Goal: Task Accomplishment & Management: Manage account settings

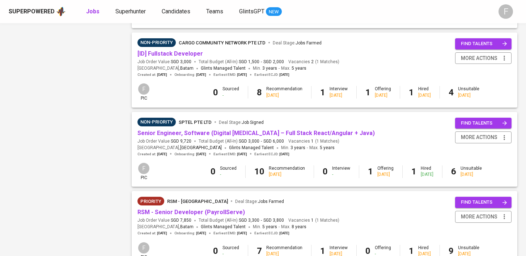
scroll to position [692, 0]
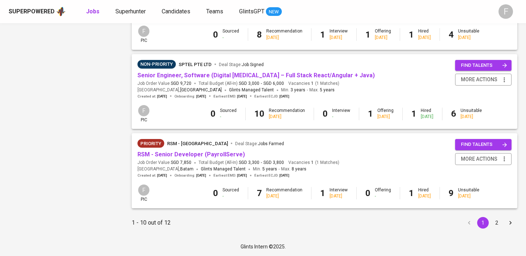
click at [498, 223] on button "2" at bounding box center [497, 223] width 12 height 12
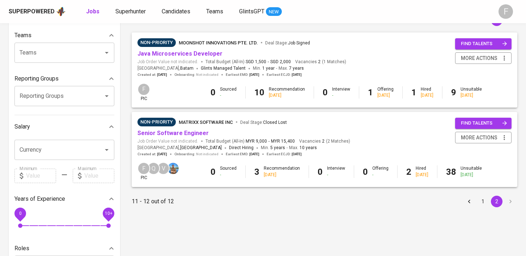
scroll to position [75, 0]
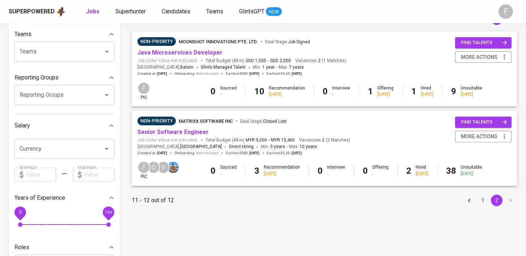
click at [202, 40] on span "Moonshot Innovations Pte. Ltd." at bounding box center [218, 41] width 79 height 5
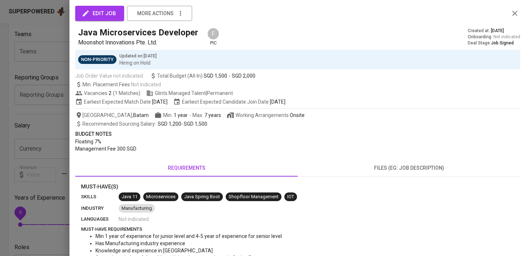
click at [512, 18] on button "button" at bounding box center [514, 13] width 11 height 11
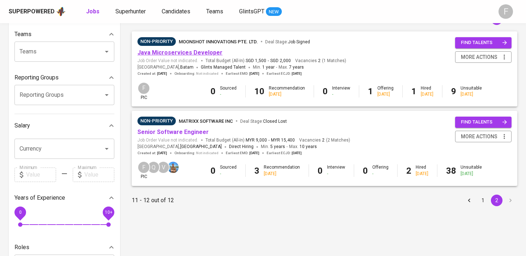
click at [179, 52] on link "Java Microservices Developer" at bounding box center [179, 52] width 85 height 7
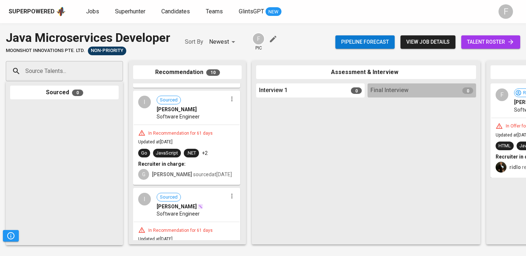
scroll to position [714, 0]
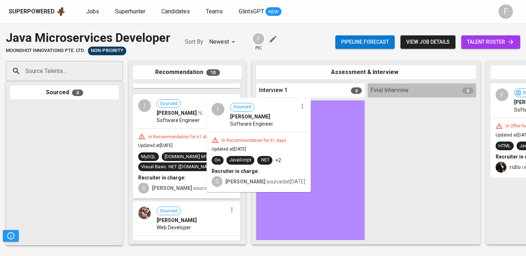
drag, startPoint x: 200, startPoint y: 146, endPoint x: 284, endPoint y: 145, distance: 83.9
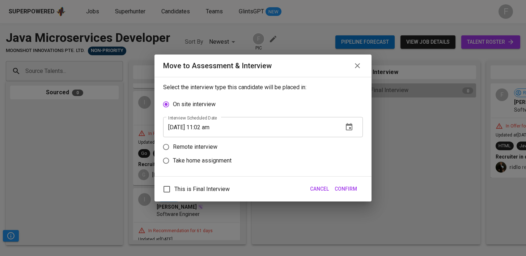
click at [200, 148] on p "Remote interview" at bounding box center [195, 147] width 44 height 9
click at [173, 148] on input "Remote interview" at bounding box center [166, 147] width 14 height 14
radio input "true"
click at [206, 141] on input "[DATE] 11:02 am" at bounding box center [250, 141] width 174 height 20
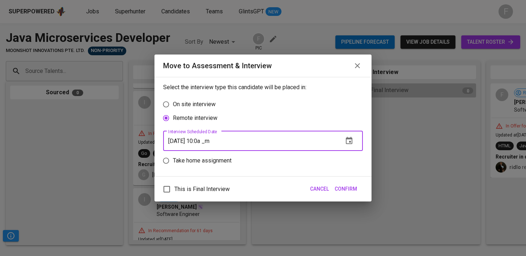
type input "[DATE] 10:03 am"
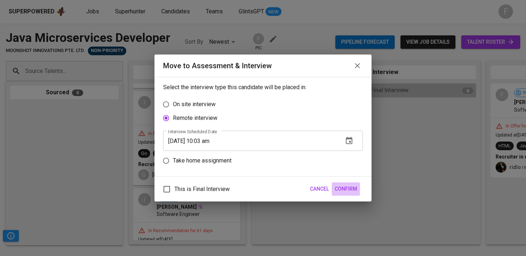
click at [349, 189] on span "Confirm" at bounding box center [346, 189] width 22 height 9
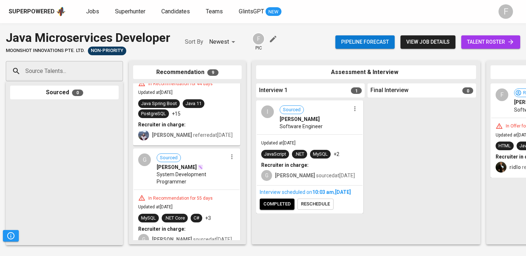
scroll to position [148, 0]
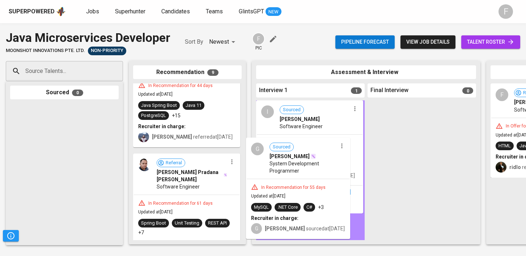
drag, startPoint x: 185, startPoint y: 186, endPoint x: 305, endPoint y: 174, distance: 121.0
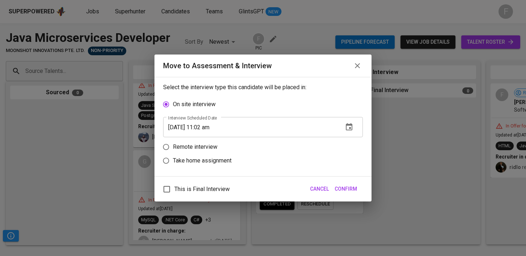
click at [167, 147] on input "Remote interview" at bounding box center [166, 147] width 14 height 14
radio input "true"
click at [205, 142] on input "[DATE] 11:02 am" at bounding box center [250, 141] width 174 height 20
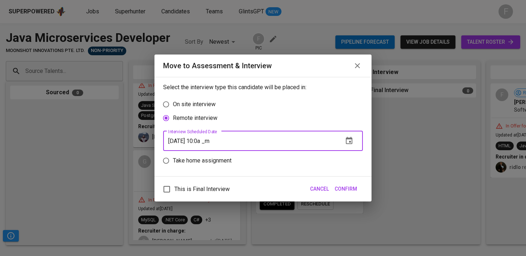
type input "[DATE] 10:03 am"
click at [344, 188] on span "Confirm" at bounding box center [346, 189] width 22 height 9
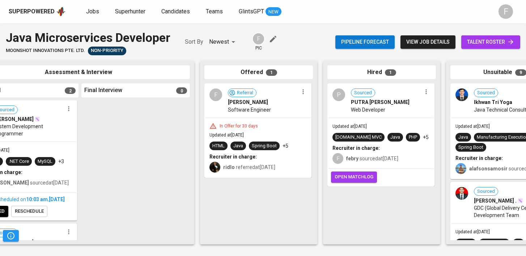
scroll to position [0, 335]
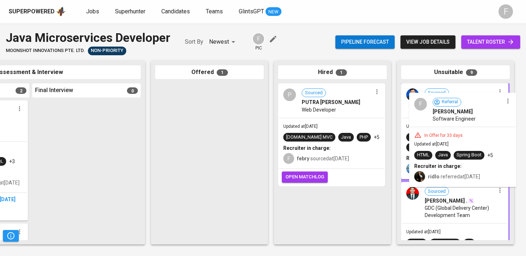
drag, startPoint x: 201, startPoint y: 127, endPoint x: 463, endPoint y: 135, distance: 262.6
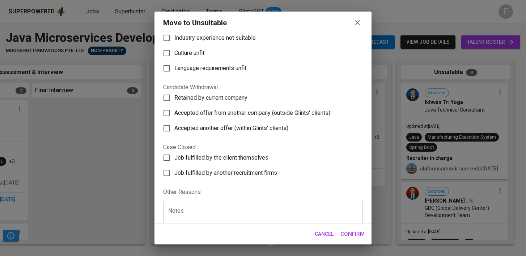
scroll to position [115, 0]
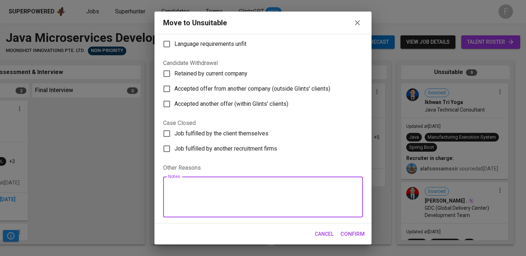
click at [172, 193] on textarea at bounding box center [262, 197] width 189 height 27
type textarea "not willing to relocate to [PERSON_NAME]"
click at [354, 235] on span "Confirm" at bounding box center [352, 234] width 24 height 9
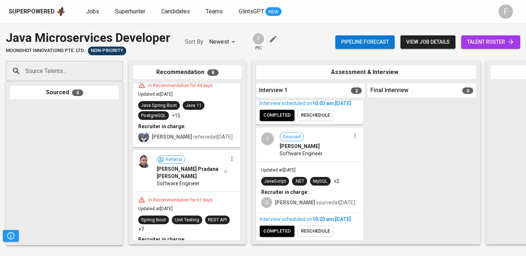
scroll to position [110, 0]
click at [270, 228] on span "completed" at bounding box center [276, 231] width 27 height 8
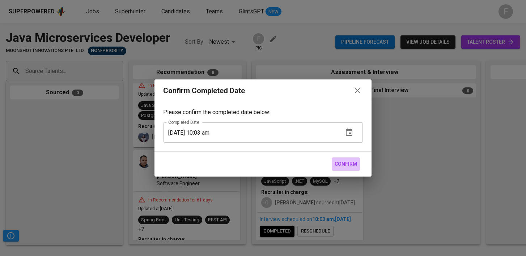
click at [340, 163] on span "Confirm" at bounding box center [346, 164] width 22 height 9
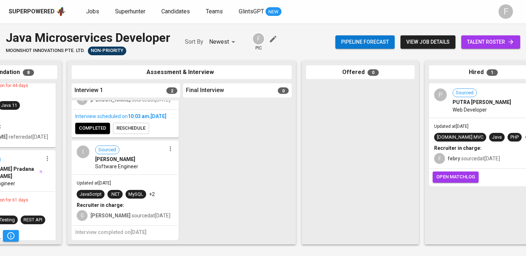
scroll to position [0, 0]
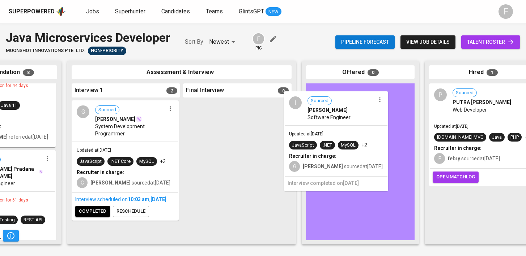
drag, startPoint x: 112, startPoint y: 194, endPoint x: 356, endPoint y: 140, distance: 249.9
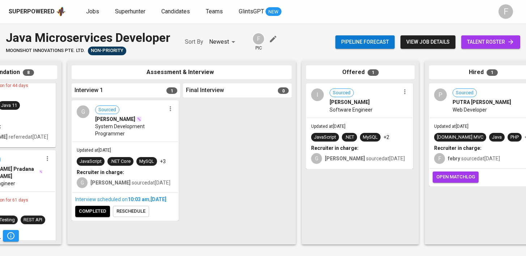
click at [93, 216] on span "completed" at bounding box center [92, 212] width 27 height 8
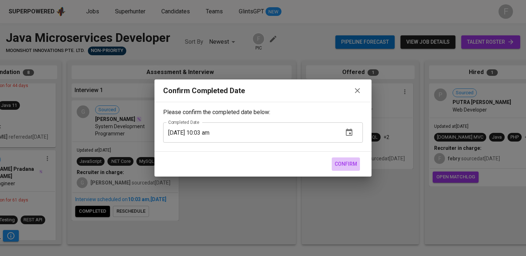
click at [338, 162] on span "Confirm" at bounding box center [346, 164] width 22 height 9
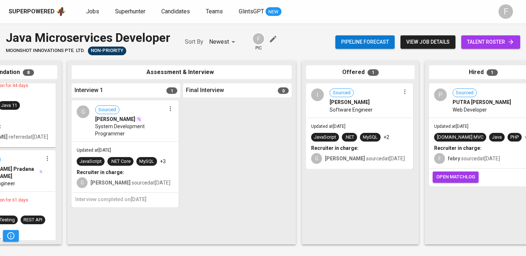
click at [98, 133] on span "System Development Programmer" at bounding box center [130, 130] width 71 height 14
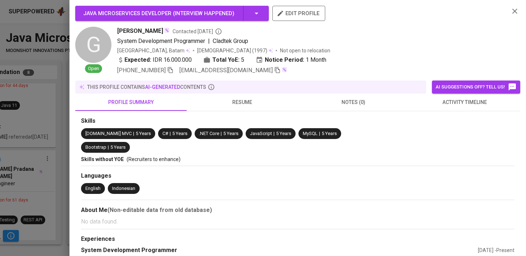
click at [67, 109] on div at bounding box center [263, 128] width 526 height 256
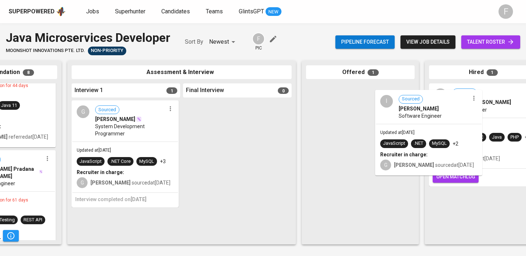
drag, startPoint x: 379, startPoint y: 122, endPoint x: 459, endPoint y: 128, distance: 79.8
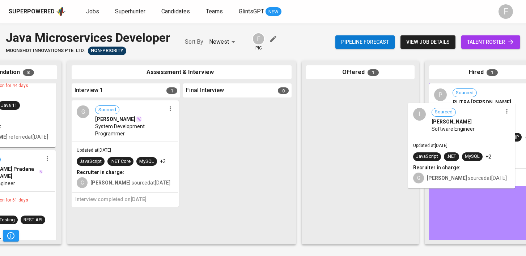
drag, startPoint x: 378, startPoint y: 108, endPoint x: 485, endPoint y: 128, distance: 108.5
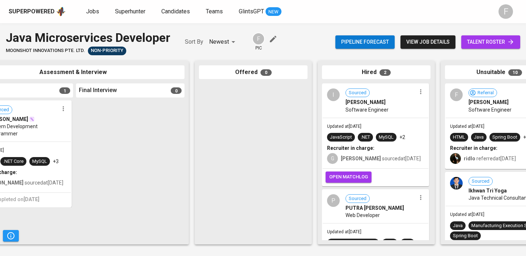
scroll to position [0, 293]
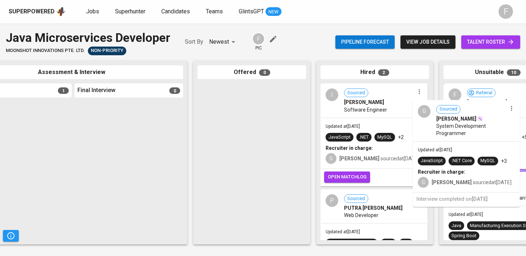
drag, startPoint x: 40, startPoint y: 134, endPoint x: 511, endPoint y: 129, distance: 471.2
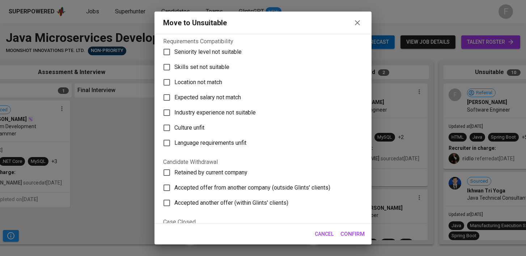
scroll to position [12, 0]
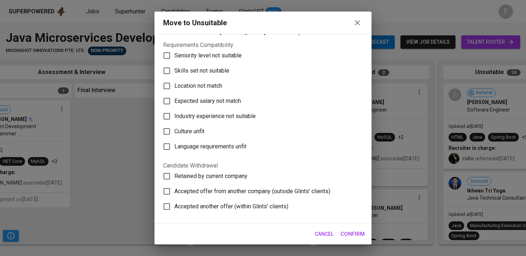
click at [207, 69] on span "Skills set not suitable" at bounding box center [201, 71] width 55 height 9
click at [174, 69] on input "Skills set not suitable" at bounding box center [166, 70] width 15 height 15
checkbox input "true"
click at [350, 234] on span "Confirm" at bounding box center [352, 234] width 24 height 9
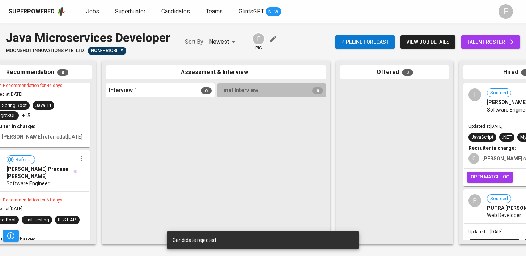
scroll to position [0, 0]
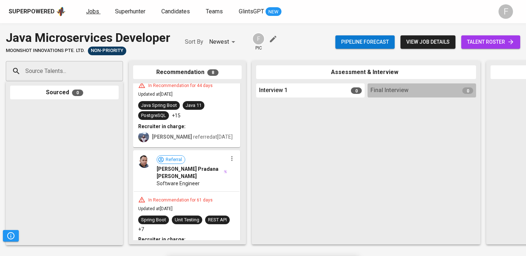
click at [86, 13] on span "Jobs" at bounding box center [92, 11] width 13 height 7
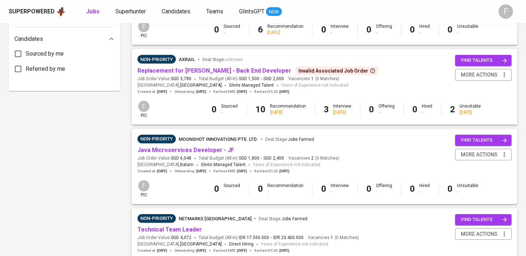
scroll to position [376, 0]
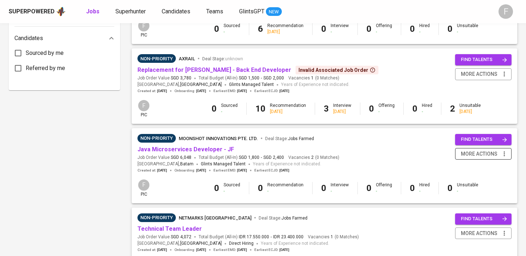
click at [487, 159] on span "more actions" at bounding box center [479, 154] width 37 height 9
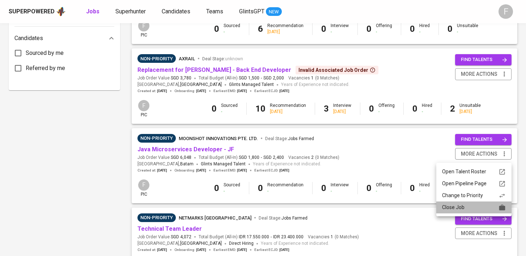
click at [458, 207] on div "Close Job" at bounding box center [474, 208] width 64 height 8
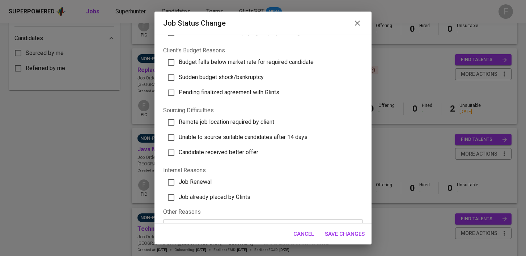
scroll to position [223, 0]
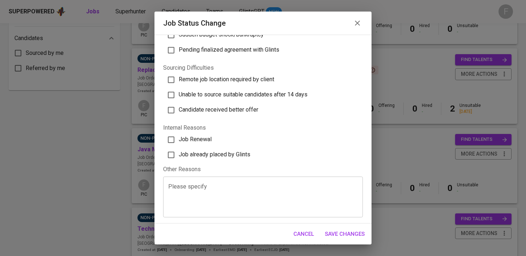
click at [253, 196] on textarea at bounding box center [262, 196] width 189 height 27
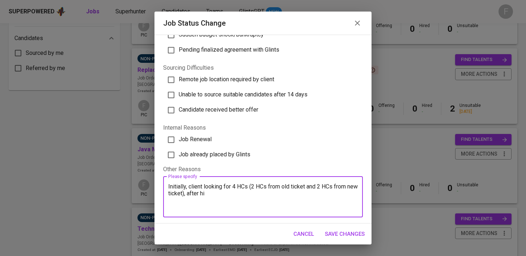
type textarea "Initially, client looking for 4 HCs (2 HCs from old ticket and 2 HCs from new t…"
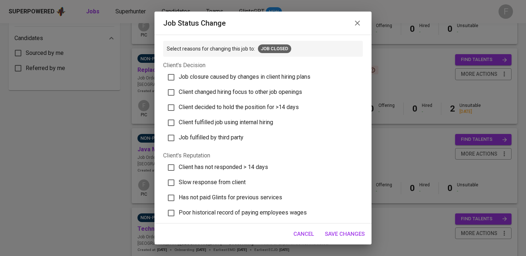
scroll to position [223, 0]
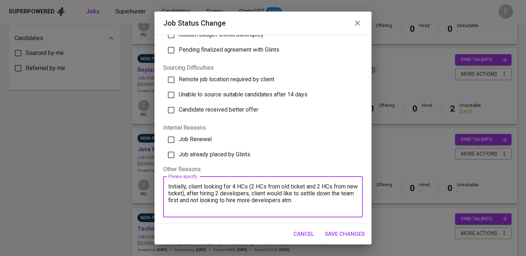
click at [285, 200] on textarea "Initially, client looking for 4 HCs (2 HCs from old ticket and 2 HCs from new t…" at bounding box center [262, 196] width 189 height 27
type textarea "Initially, client looking for 4 HCs (2 HCs from old ticket and 2 HCs from new t…"
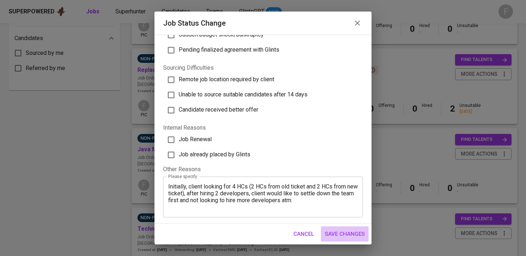
click at [357, 234] on span "Save Changes" at bounding box center [345, 234] width 40 height 9
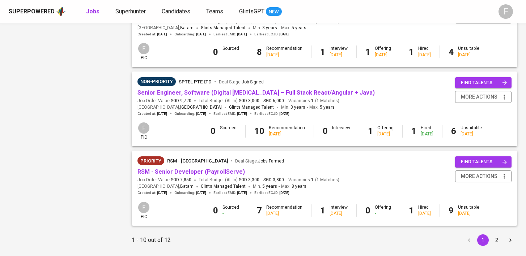
scroll to position [673, 0]
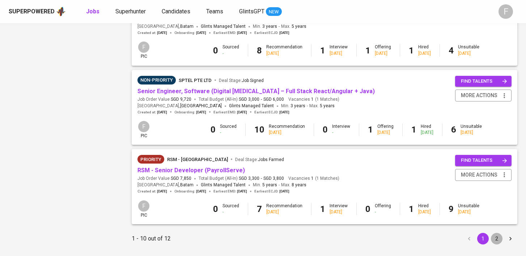
click at [498, 243] on button "2" at bounding box center [497, 239] width 12 height 12
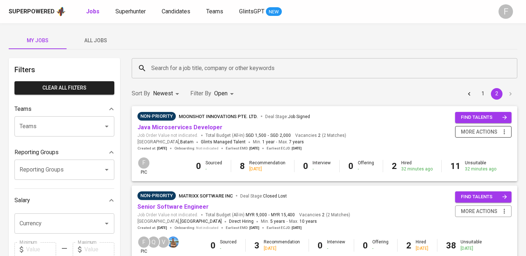
click at [492, 132] on span "more actions" at bounding box center [479, 132] width 37 height 9
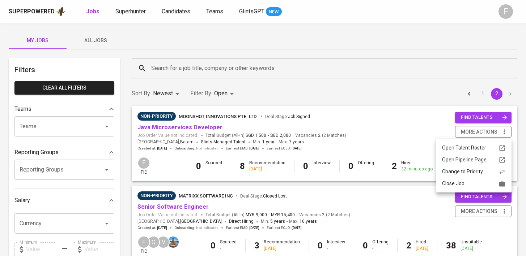
click at [463, 184] on div "Close Job" at bounding box center [474, 184] width 64 height 8
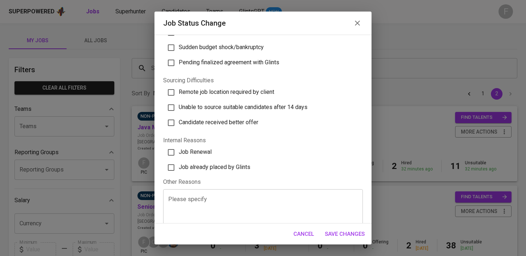
scroll to position [212, 0]
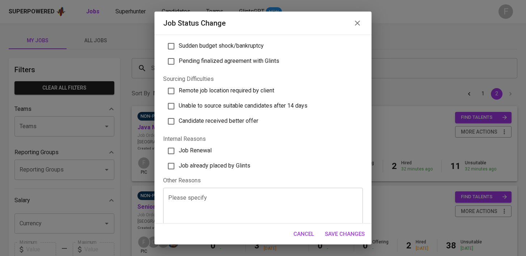
click at [224, 167] on span "Job already placed by Glints" at bounding box center [215, 165] width 72 height 7
click at [179, 167] on input "Job already placed by Glints" at bounding box center [170, 166] width 15 height 15
checkbox input "true"
click at [330, 236] on span "Save Changes" at bounding box center [345, 234] width 40 height 9
